Goal: Transaction & Acquisition: Purchase product/service

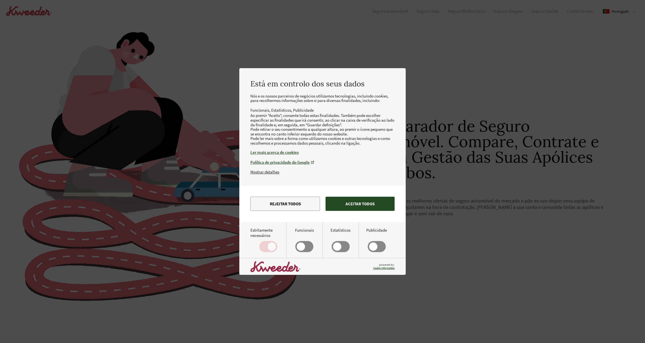
click at [359, 210] on button "Aceitar todos" at bounding box center [360, 204] width 69 height 14
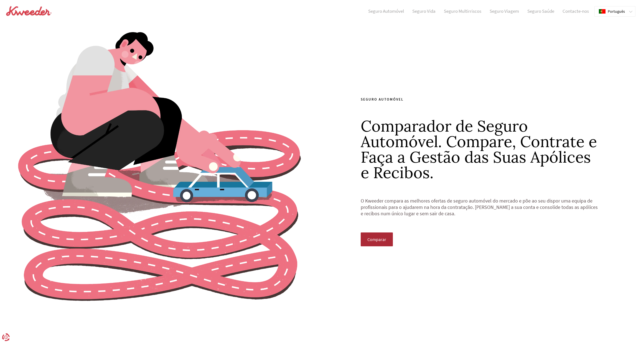
click at [377, 239] on span "Comparar" at bounding box center [376, 239] width 19 height 5
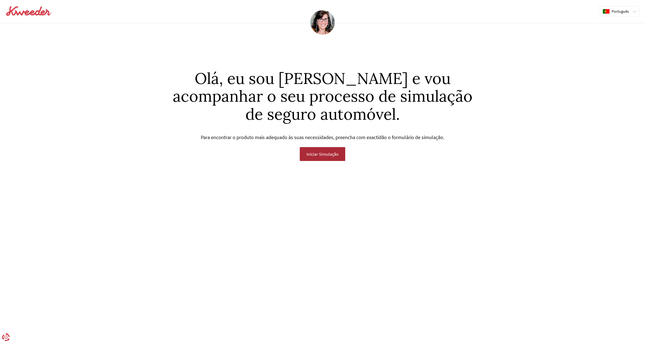
click at [323, 156] on span "Iniciar Simulação" at bounding box center [322, 154] width 32 height 5
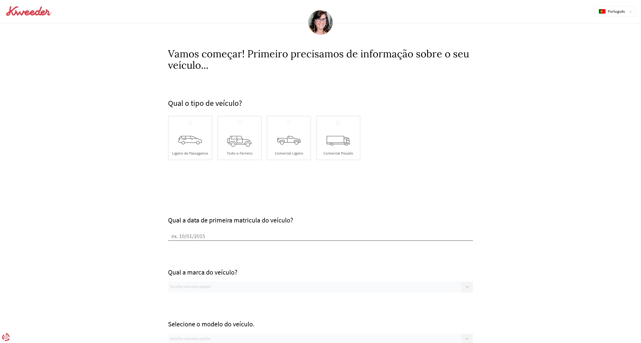
click at [200, 146] on div "Ligeiro de Passageiros" at bounding box center [190, 138] width 44 height 44
radio input "true"
type input "[DATE]"
click at [216, 288] on div "Escolha uma das opções" at bounding box center [320, 287] width 305 height 11
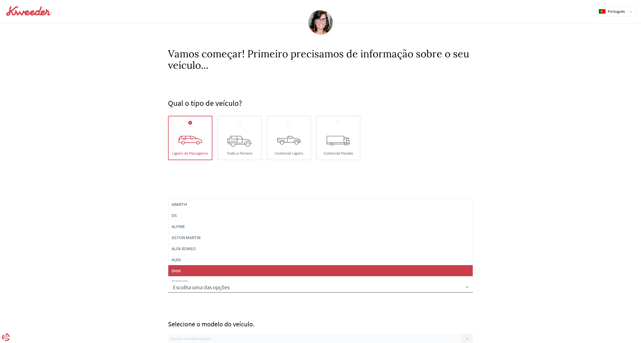
click at [189, 271] on span "BMW" at bounding box center [320, 270] width 305 height 11
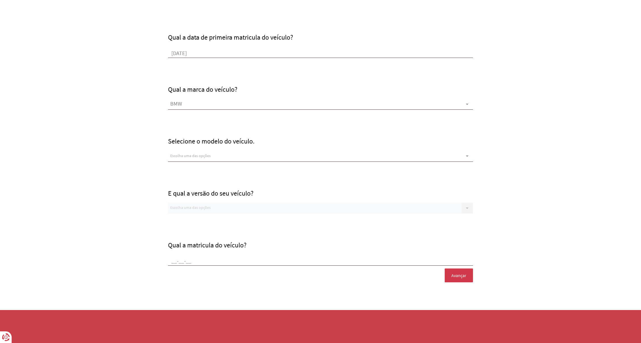
scroll to position [182, 0]
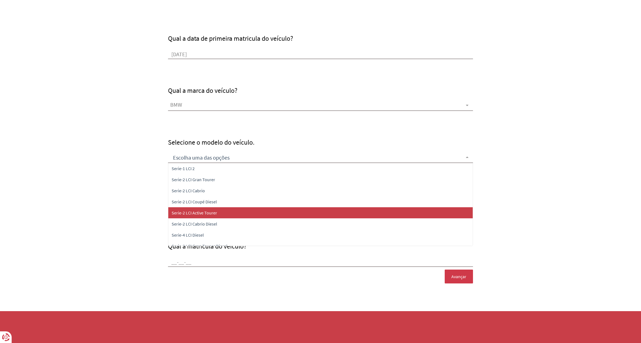
click at [213, 215] on span "Serie-2 LCI Active Tourer" at bounding box center [194, 213] width 45 height 6
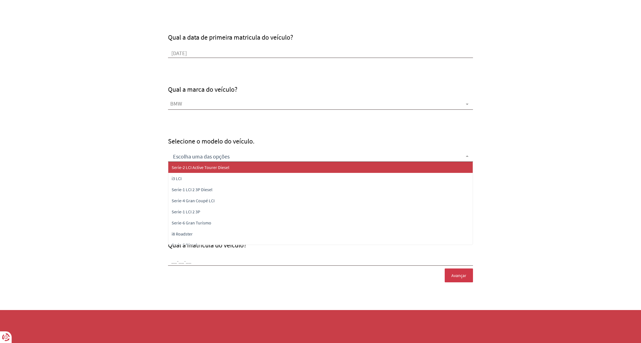
scroll to position [0, 0]
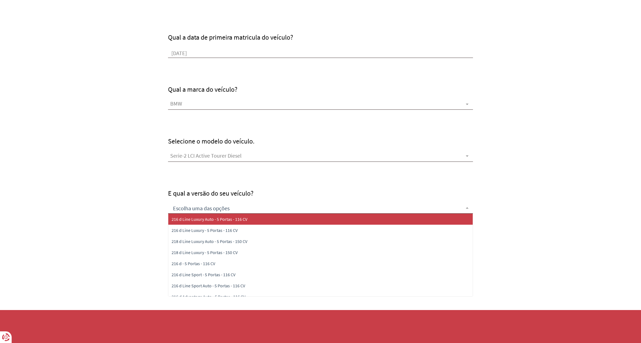
click at [227, 208] on div at bounding box center [320, 208] width 305 height 11
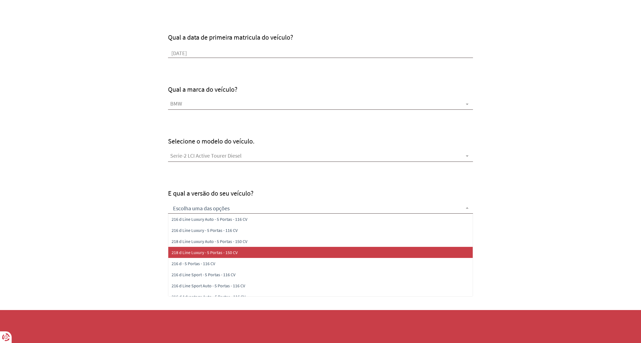
scroll to position [250, 0]
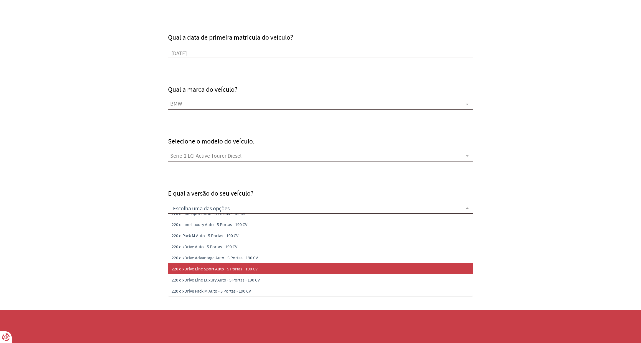
click at [230, 270] on span "220 d xDrive Line Sport Auto - 5 Portas - 190 CV" at bounding box center [215, 269] width 86 height 6
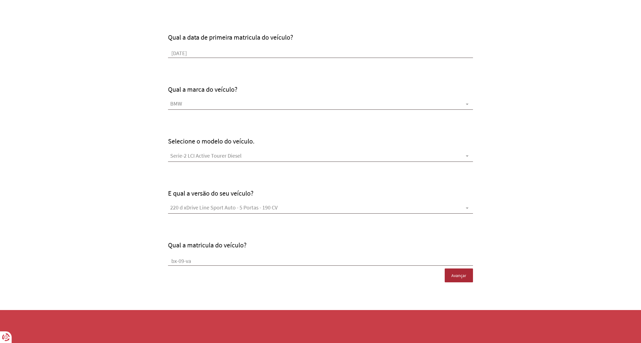
type input "bx-09-va"
click at [459, 272] on button "Avançar" at bounding box center [459, 276] width 28 height 14
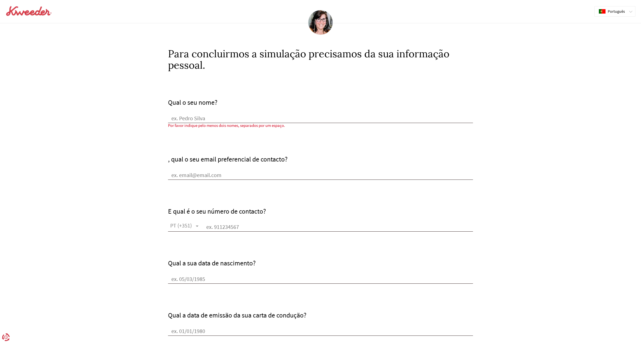
click at [211, 113] on div "Qual o seu nome?" at bounding box center [320, 111] width 305 height 24
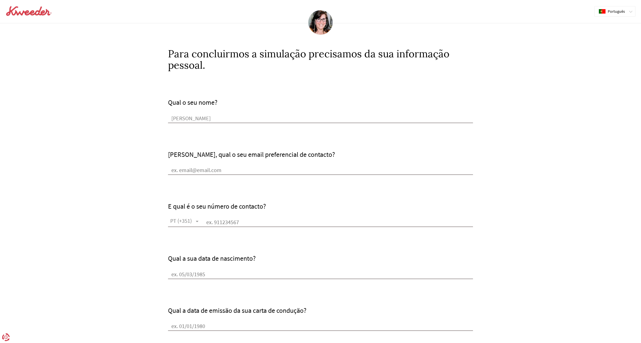
click at [202, 118] on input "[PERSON_NAME]" at bounding box center [320, 119] width 305 height 8
type input "[PERSON_NAME]"
type input "[EMAIL_ADDRESS][DOMAIN_NAME]"
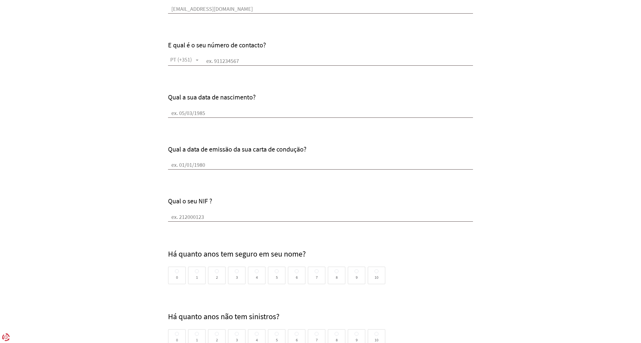
scroll to position [217, 0]
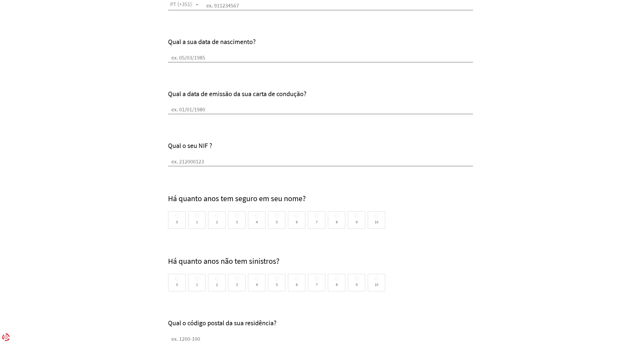
click at [198, 163] on input "Qual o seu NIF ?" at bounding box center [320, 162] width 305 height 8
type input "309497310"
click at [222, 112] on input "Qual a data de emissão da sua carta de condução?" at bounding box center [320, 110] width 305 height 8
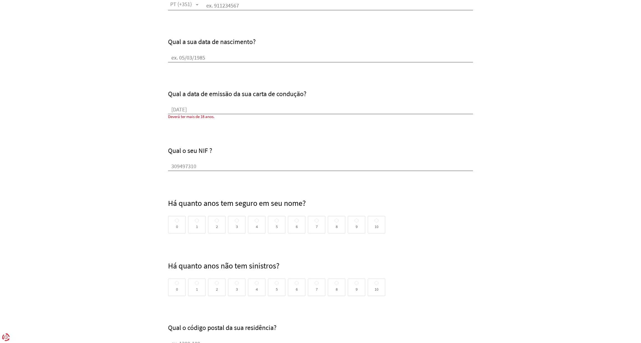
type input "[DATE]"
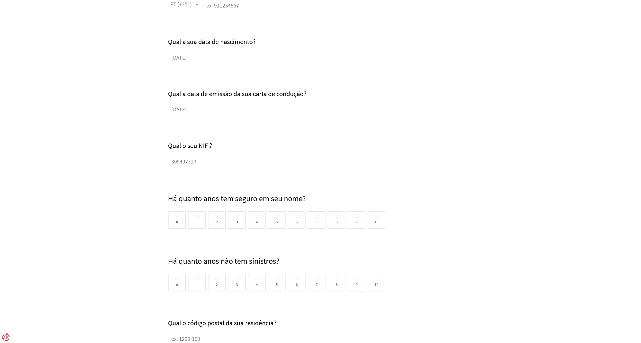
type input "[DATE]"
click at [381, 224] on div "10" at bounding box center [377, 220] width 18 height 18
radio input "true"
click at [179, 286] on div "0" at bounding box center [177, 283] width 18 height 18
radio input "true"
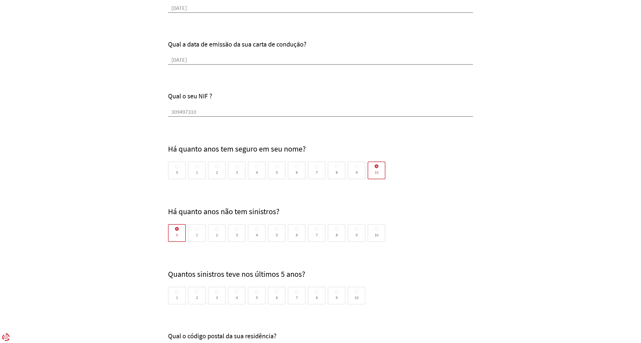
scroll to position [325, 0]
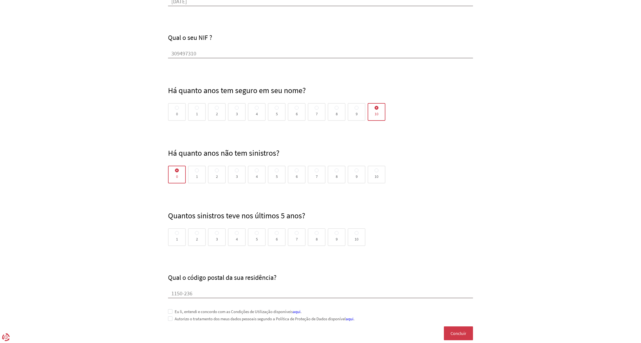
type input "1150-236"
click at [75, 183] on form "Qual o seu nome? [PERSON_NAME], qual o seu email preferencial de contacto? [EMA…" at bounding box center [320, 74] width 641 height 656
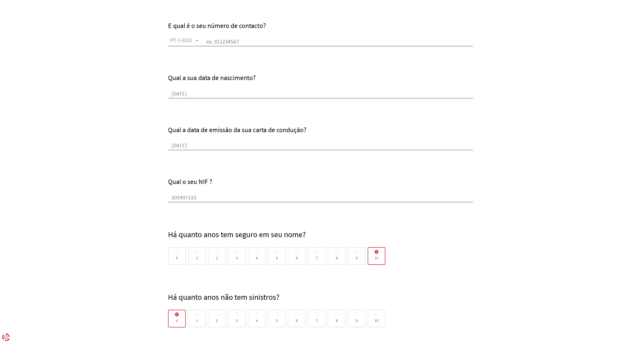
scroll to position [114, 0]
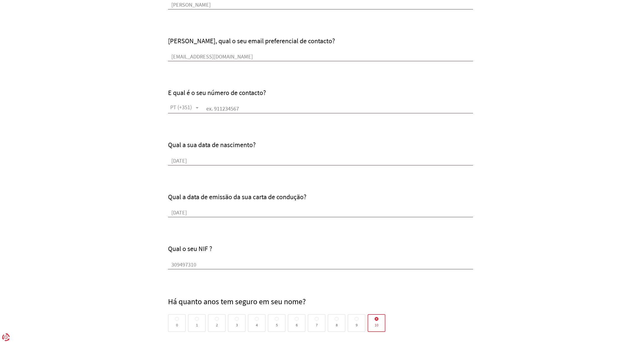
click at [226, 108] on input "text" at bounding box center [338, 109] width 270 height 8
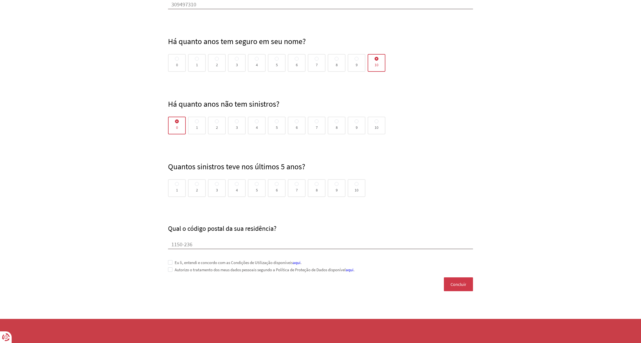
scroll to position [385, 0]
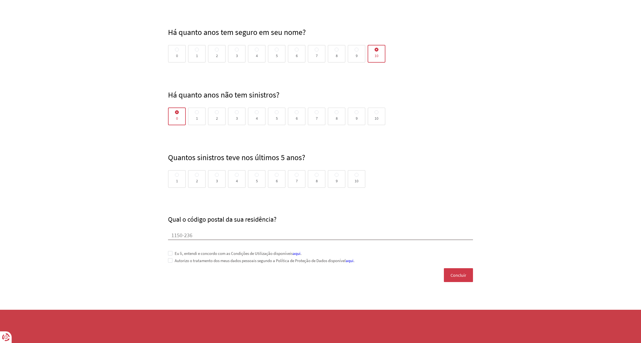
type input "968065300"
click at [171, 253] on span at bounding box center [170, 253] width 4 height 4
click at [172, 260] on span at bounding box center [170, 260] width 4 height 4
click at [463, 274] on span "Concluir" at bounding box center [459, 275] width 16 height 5
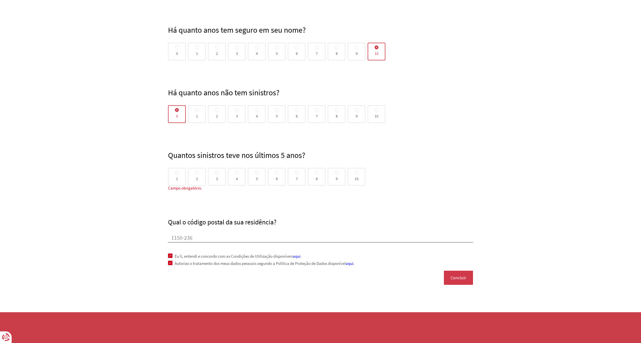
click at [178, 175] on span at bounding box center [177, 173] width 4 height 4
radio input "true"
click at [178, 175] on input "1" at bounding box center [177, 173] width 4 height 4
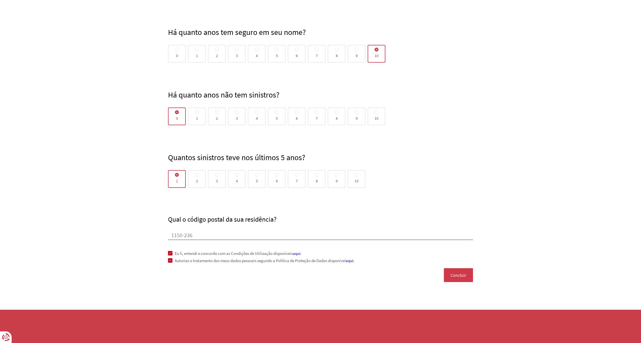
click at [178, 176] on span at bounding box center [177, 175] width 4 height 4
click at [178, 176] on input "1" at bounding box center [177, 175] width 4 height 4
click at [379, 112] on div "10" at bounding box center [377, 117] width 18 height 18
radio input "true"
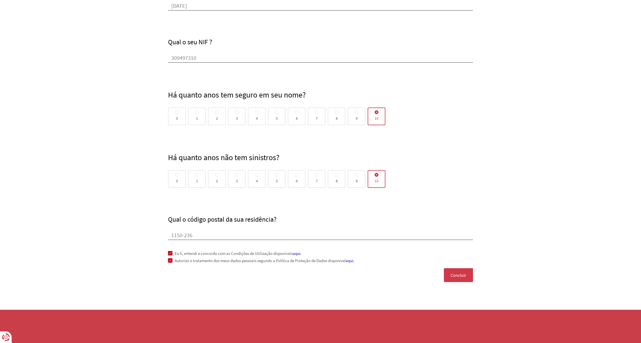
click at [177, 175] on span at bounding box center [177, 175] width 4 height 4
radio input "true"
click at [177, 175] on input "0" at bounding box center [177, 175] width 4 height 4
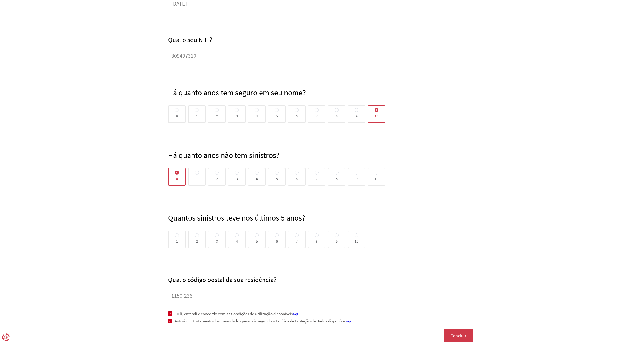
click at [376, 175] on span at bounding box center [377, 173] width 4 height 4
radio input "true"
click at [376, 175] on input "10" at bounding box center [377, 173] width 4 height 4
radio input "false"
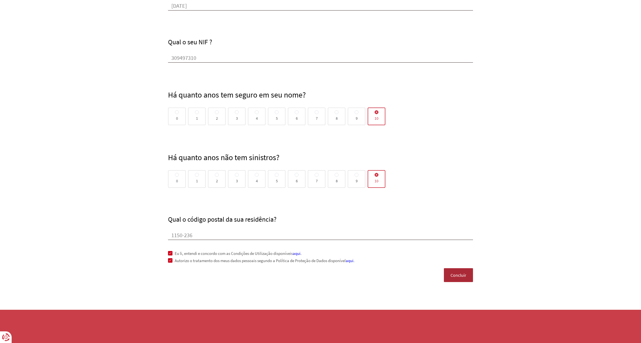
click at [463, 275] on span "Concluir" at bounding box center [459, 275] width 16 height 5
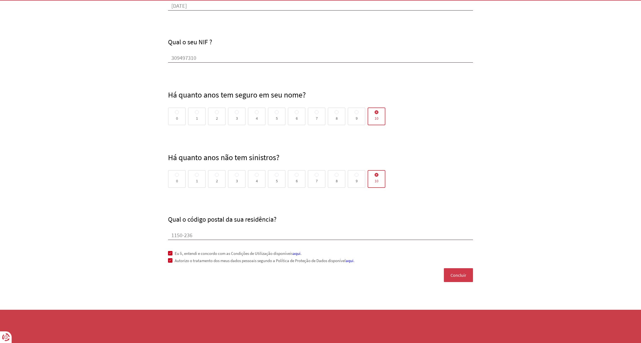
click at [234, 232] on input "1150-236" at bounding box center [320, 236] width 305 height 8
